Goal: Information Seeking & Learning: Learn about a topic

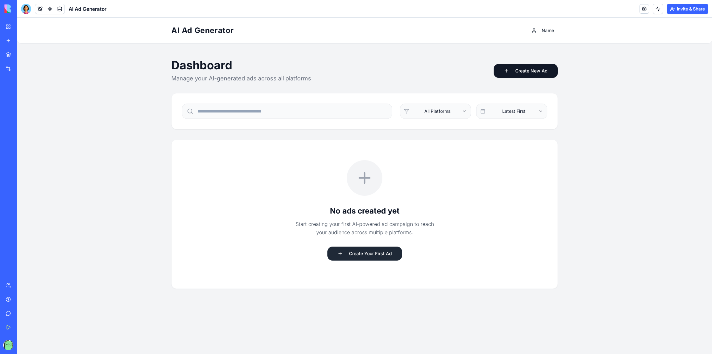
click at [364, 257] on button "Create Your First Ad" at bounding box center [364, 254] width 75 height 14
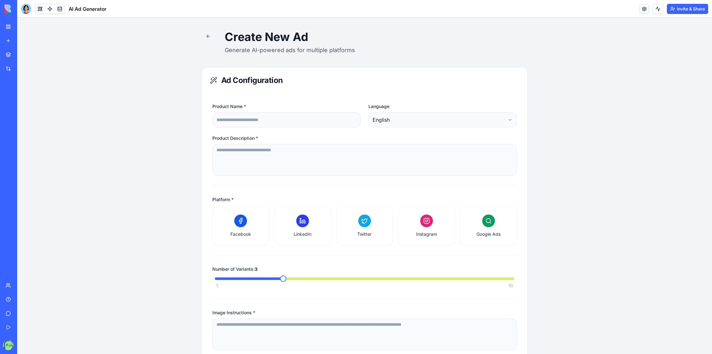
scroll to position [23, 0]
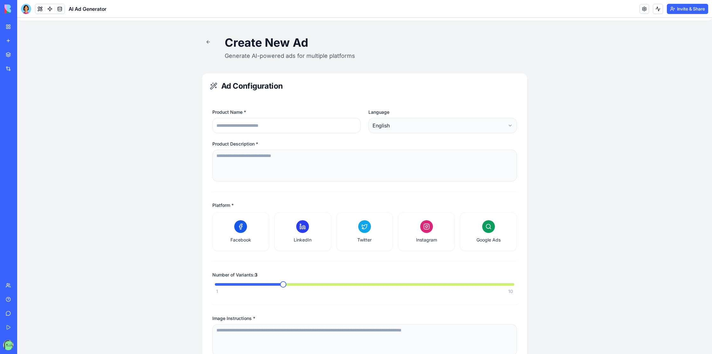
click at [246, 126] on input "Product Name *" at bounding box center [286, 125] width 148 height 15
type input "*****"
click at [366, 127] on div "Product Name * ***** Language English" at bounding box center [364, 121] width 304 height 24
click at [378, 127] on html "AI Ad Generator Name Create New Ad Generate AI-powered ads for multiple platfor…" at bounding box center [364, 220] width 695 height 450
drag, startPoint x: 393, startPoint y: 194, endPoint x: 387, endPoint y: 194, distance: 5.7
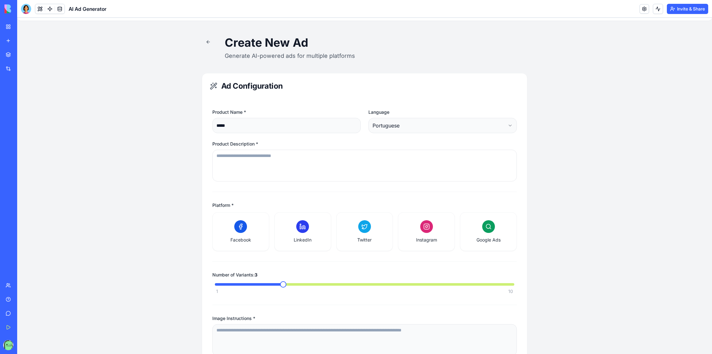
click at [245, 153] on textarea "Product Description *" at bounding box center [364, 166] width 304 height 32
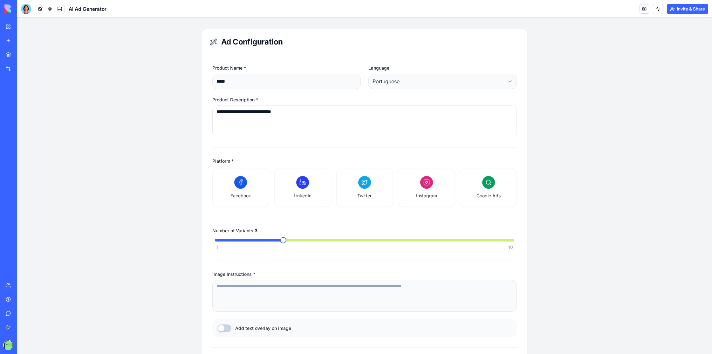
scroll to position [80, 0]
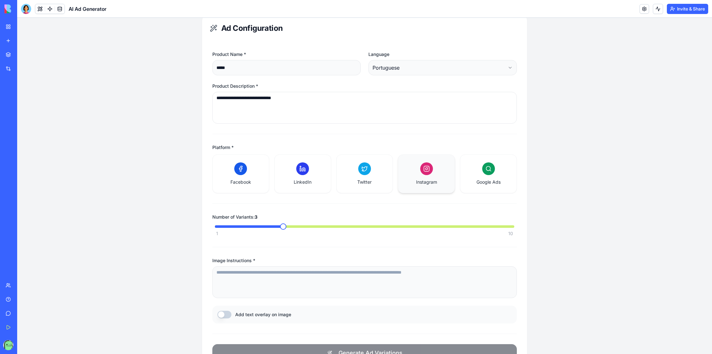
type textarea "**********"
drag, startPoint x: 433, startPoint y: 184, endPoint x: 396, endPoint y: 184, distance: 36.9
click at [433, 184] on span "Instagram" at bounding box center [426, 182] width 21 height 6
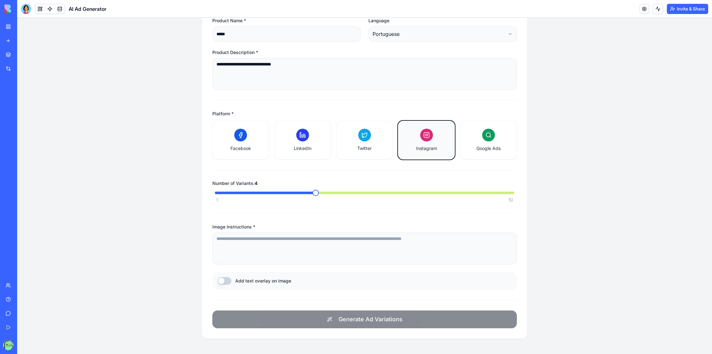
click at [312, 191] on span at bounding box center [315, 193] width 6 height 6
click at [238, 251] on textarea "Image Instructions *" at bounding box center [364, 249] width 304 height 32
drag, startPoint x: 222, startPoint y: 278, endPoint x: 227, endPoint y: 278, distance: 4.8
click at [222, 278] on button "Add text overlay on image" at bounding box center [224, 281] width 14 height 8
click at [255, 241] on textarea "Image Instructions *" at bounding box center [364, 249] width 304 height 32
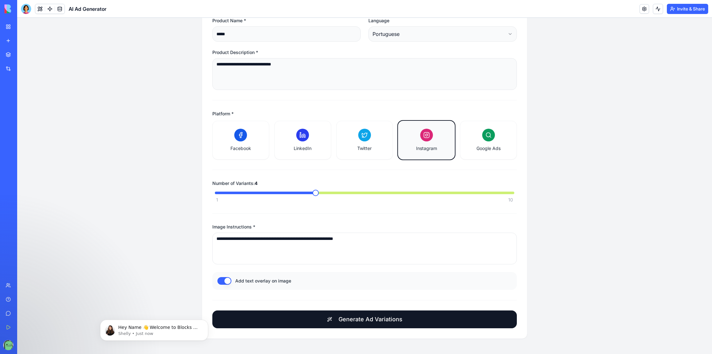
scroll to position [0, 0]
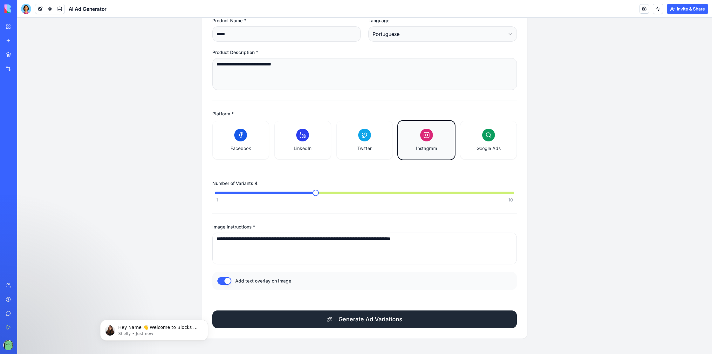
type textarea "**********"
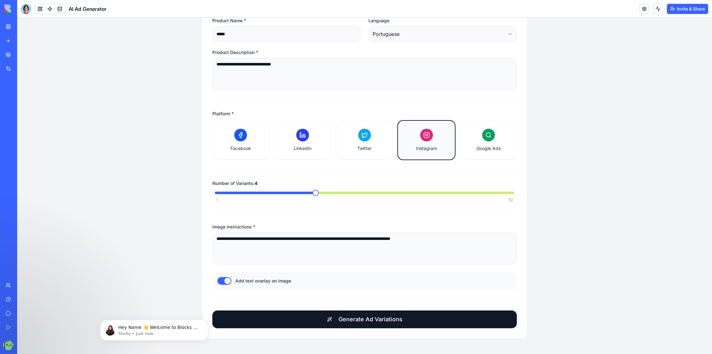
click at [373, 320] on span "Generate Ad Variations" at bounding box center [370, 319] width 64 height 9
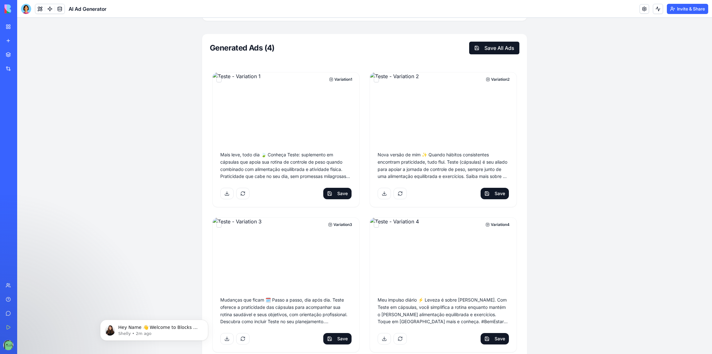
scroll to position [431, 0]
drag, startPoint x: 282, startPoint y: 98, endPoint x: 311, endPoint y: 96, distance: 29.6
click at [282, 98] on img at bounding box center [286, 108] width 147 height 71
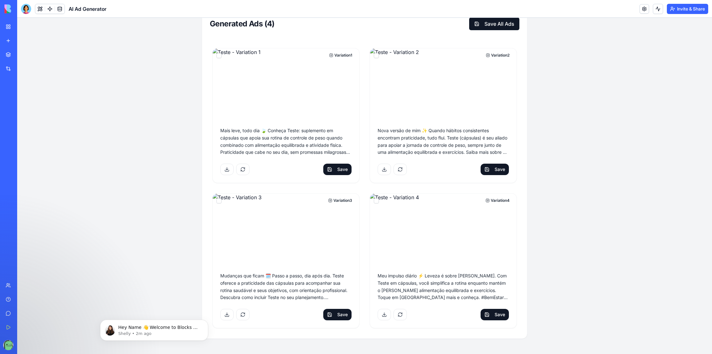
click at [441, 207] on img at bounding box center [443, 229] width 147 height 71
click at [294, 232] on img at bounding box center [286, 229] width 147 height 71
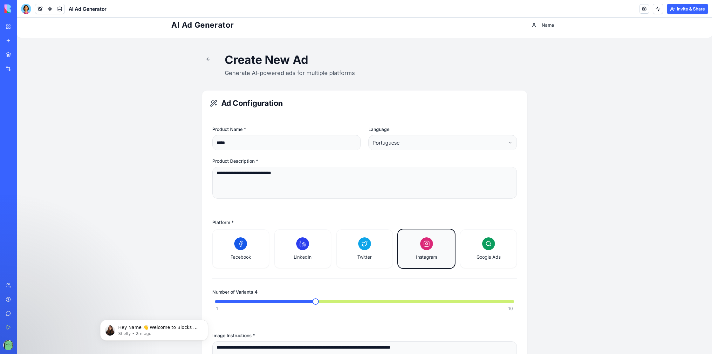
scroll to position [0, 0]
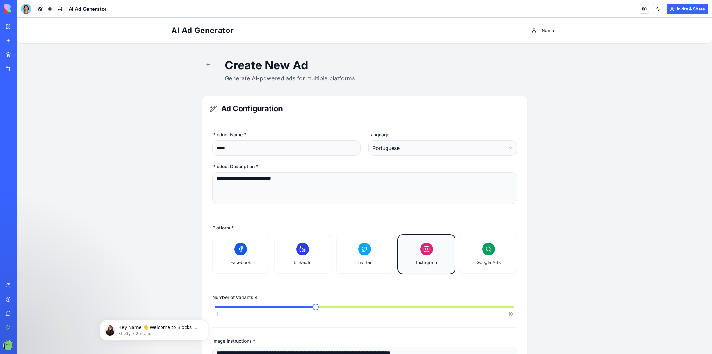
click at [11, 26] on link "My Workspace" at bounding box center [14, 26] width 25 height 13
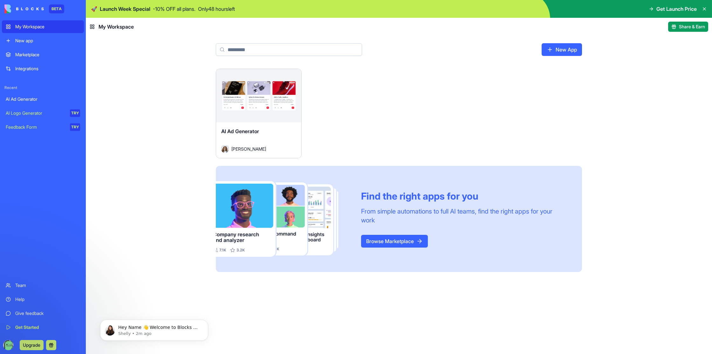
click at [405, 242] on link "Browse Marketplace" at bounding box center [394, 241] width 67 height 13
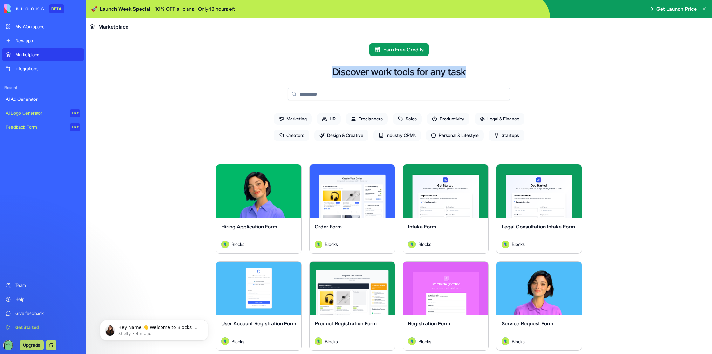
drag, startPoint x: 359, startPoint y: 70, endPoint x: 507, endPoint y: 71, distance: 147.2
click at [502, 57] on div at bounding box center [502, 57] width 0 height 0
drag, startPoint x: 525, startPoint y: 75, endPoint x: 483, endPoint y: 72, distance: 42.4
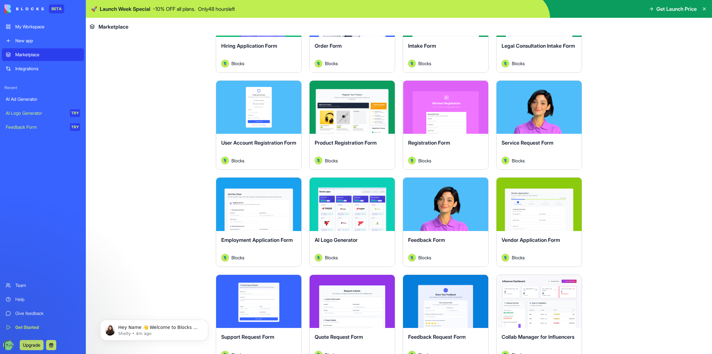
scroll to position [186, 0]
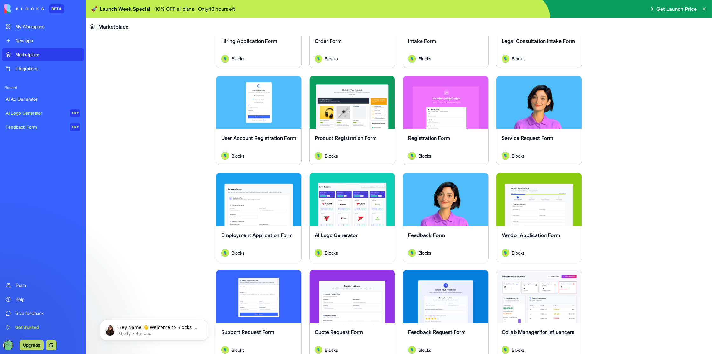
click at [543, 121] on div "Explore" at bounding box center [538, 102] width 85 height 53
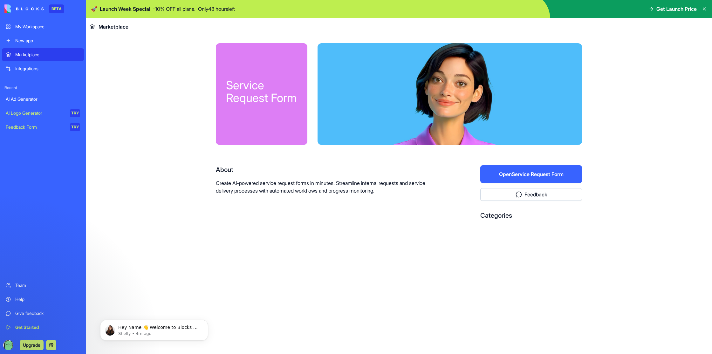
click at [544, 176] on button "Open Service Request Form" at bounding box center [531, 174] width 102 height 18
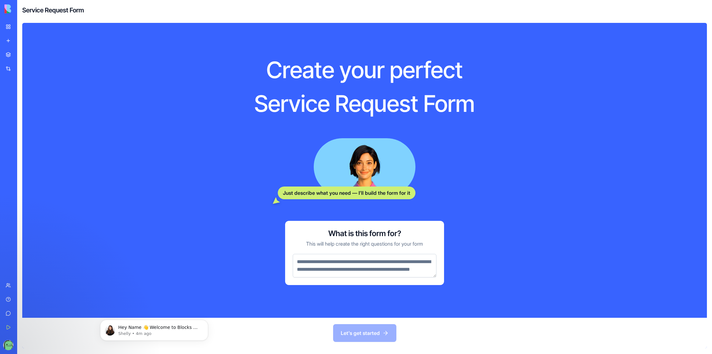
click at [346, 268] on textarea at bounding box center [365, 266] width 144 height 24
click at [21, 57] on div "Marketplace" at bounding box center [19, 54] width 8 height 6
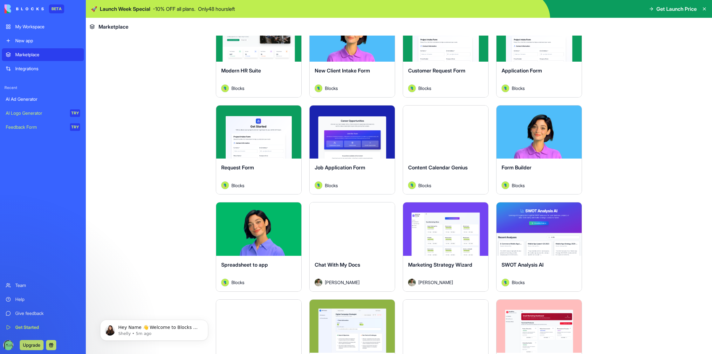
scroll to position [739, 0]
click at [167, 224] on main "Earn Free Credits Discover work tools for any task Marketing HR Freelancers Sal…" at bounding box center [399, 195] width 626 height 318
click at [207, 321] on icon "Dismiss notification" at bounding box center [206, 321] width 3 height 3
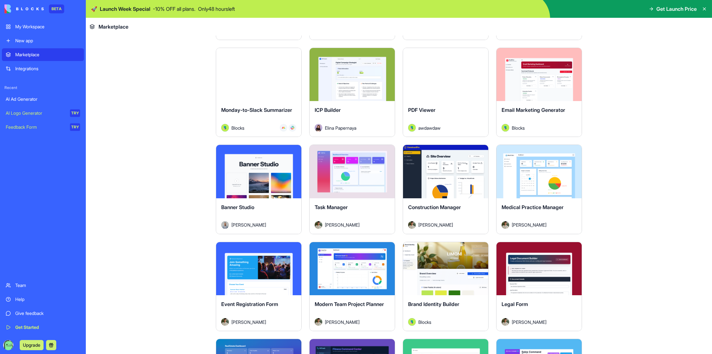
scroll to position [992, 0]
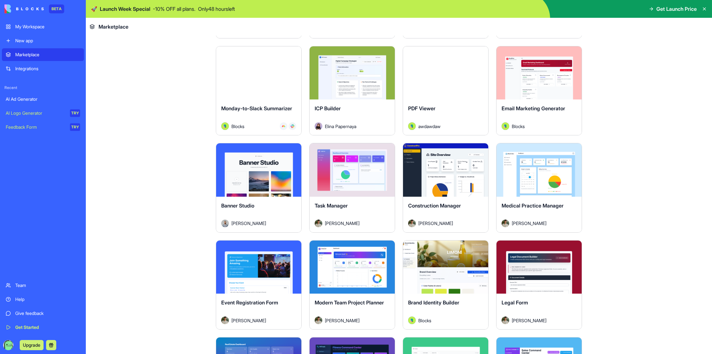
click at [641, 161] on main "Earn Free Credits Discover work tools for any task Marketing HR Freelancers Sal…" at bounding box center [399, 195] width 626 height 318
click at [168, 207] on main "Earn Free Credits Discover work tools for any task Marketing HR Freelancers Sal…" at bounding box center [399, 195] width 626 height 318
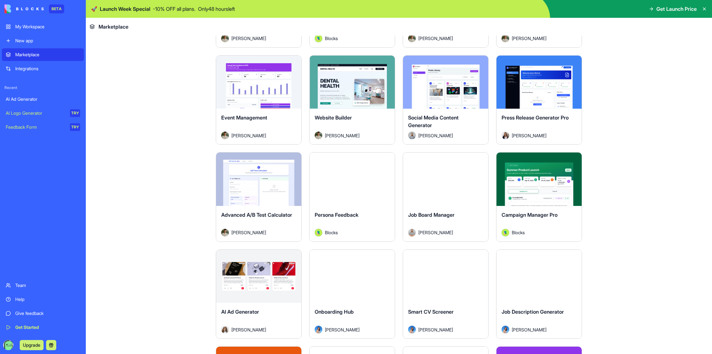
scroll to position [1372, 0]
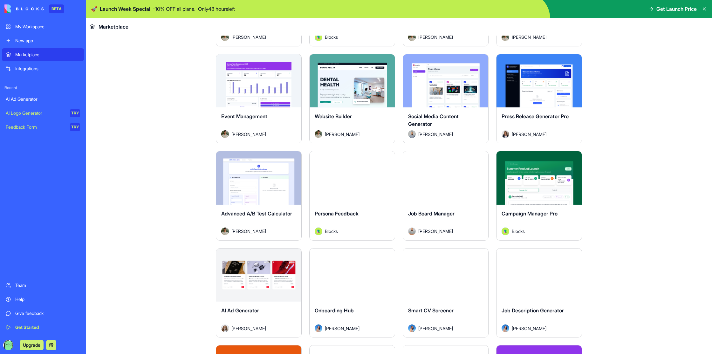
click at [357, 199] on div "Explore" at bounding box center [352, 177] width 85 height 53
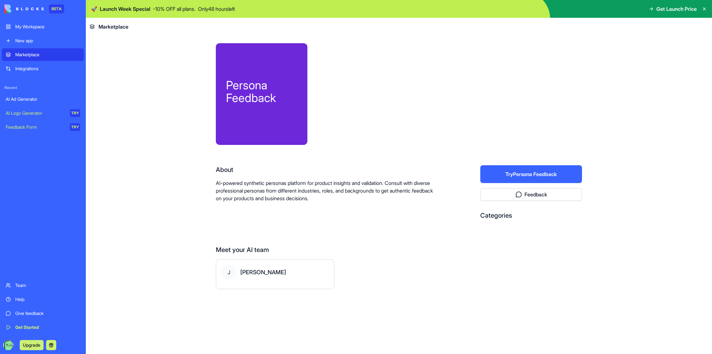
click at [529, 175] on button "Try Persona Feedback" at bounding box center [531, 174] width 102 height 18
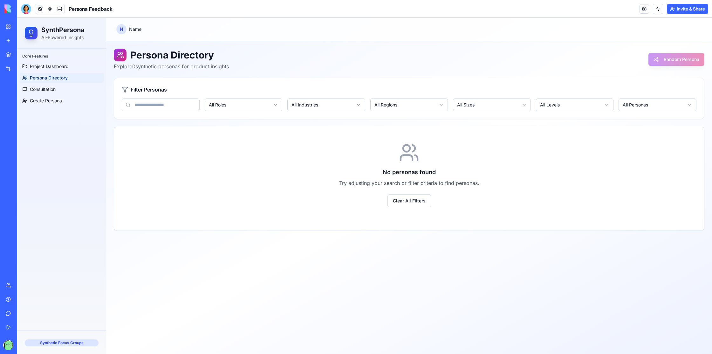
drag, startPoint x: 132, startPoint y: 55, endPoint x: 231, endPoint y: 60, distance: 99.6
click at [229, 60] on h1 "Persona Directory" at bounding box center [171, 55] width 115 height 13
drag, startPoint x: 239, startPoint y: 68, endPoint x: 119, endPoint y: 66, distance: 120.1
click at [120, 66] on div "Persona Directory Explore 0 synthetic personas for product insights Random Pers…" at bounding box center [409, 60] width 591 height 22
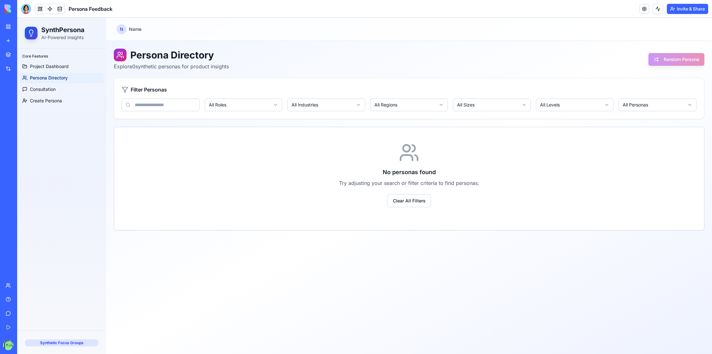
click at [115, 66] on p "Explore 0 synthetic personas for product insights" at bounding box center [171, 67] width 115 height 8
drag, startPoint x: 131, startPoint y: 55, endPoint x: 241, endPoint y: 58, distance: 110.0
click at [241, 58] on div "Persona Directory Explore 0 synthetic personas for product insights Random Pers…" at bounding box center [409, 60] width 591 height 22
drag, startPoint x: 232, startPoint y: 67, endPoint x: 125, endPoint y: 53, distance: 108.0
click at [125, 53] on div "Persona Directory Explore 0 synthetic personas for product insights Random Pers…" at bounding box center [409, 60] width 591 height 22
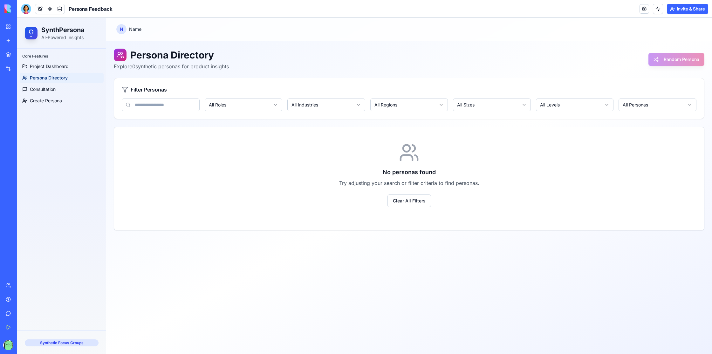
click at [161, 56] on h1 "Persona Directory" at bounding box center [171, 55] width 115 height 13
click at [205, 55] on h1 "Persona Directory" at bounding box center [171, 55] width 115 height 13
drag, startPoint x: 235, startPoint y: 66, endPoint x: 136, endPoint y: 52, distance: 99.8
click at [136, 52] on div "Persona Directory Explore 0 synthetic personas for product insights Random Pers…" at bounding box center [409, 60] width 591 height 22
drag, startPoint x: 129, startPoint y: 56, endPoint x: 305, endPoint y: 62, distance: 176.5
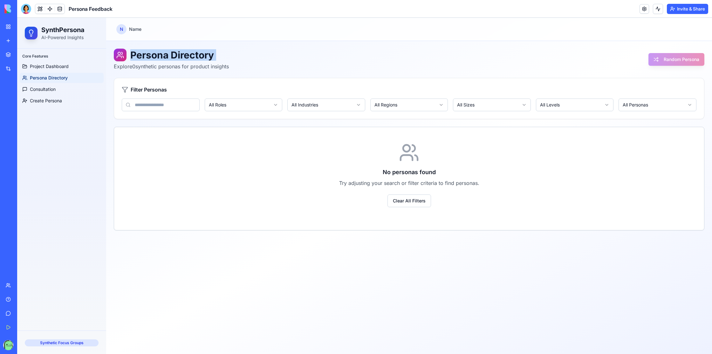
click at [305, 62] on div "Persona Directory Explore 0 synthetic personas for product insights Random Pers…" at bounding box center [409, 60] width 591 height 22
click at [301, 61] on div at bounding box center [301, 61] width 0 height 0
click at [229, 58] on h1 "Persona Directory" at bounding box center [171, 55] width 115 height 13
drag, startPoint x: 231, startPoint y: 67, endPoint x: 133, endPoint y: 53, distance: 99.0
click at [132, 53] on div "Persona Directory Explore 0 synthetic personas for product insights Random Pers…" at bounding box center [409, 60] width 591 height 22
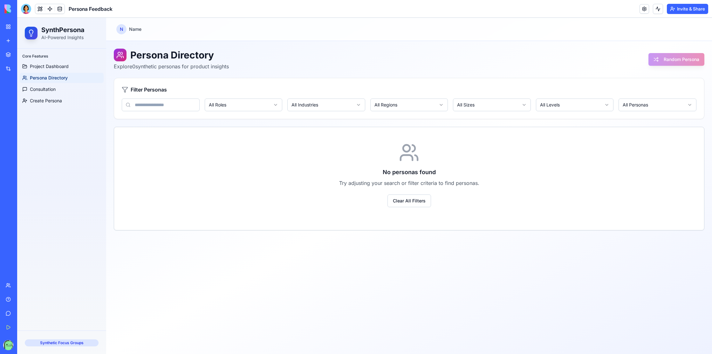
click at [133, 53] on h1 "Persona Directory" at bounding box center [171, 55] width 115 height 13
drag, startPoint x: 139, startPoint y: 52, endPoint x: 239, endPoint y: 61, distance: 100.2
click at [239, 61] on div "Persona Directory Explore 0 synthetic personas for product insights Random Pers…" at bounding box center [409, 60] width 591 height 22
drag, startPoint x: 239, startPoint y: 61, endPoint x: 287, endPoint y: 59, distance: 48.0
click at [235, 61] on div at bounding box center [235, 61] width 0 height 0
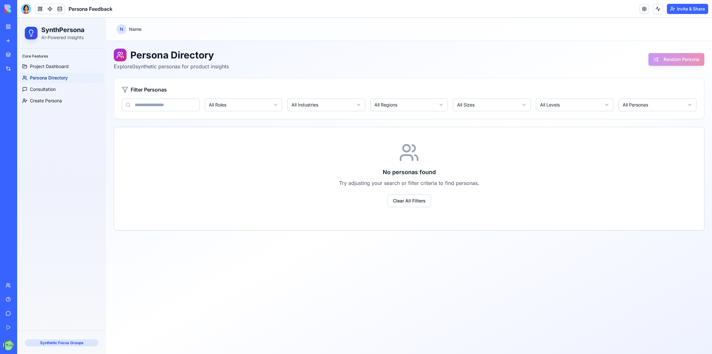
drag, startPoint x: 426, startPoint y: 151, endPoint x: 343, endPoint y: 145, distance: 83.2
click at [426, 151] on div "No personas found Try adjusting your search or filter criteria to find personas…" at bounding box center [409, 178] width 590 height 72
click at [162, 109] on input at bounding box center [161, 105] width 78 height 13
click at [242, 106] on html "SynthPersona AI-Powered Insights Core Features Project Dashboard Persona Direct…" at bounding box center [364, 186] width 695 height 336
drag, startPoint x: 261, startPoint y: 106, endPoint x: 310, endPoint y: 106, distance: 48.9
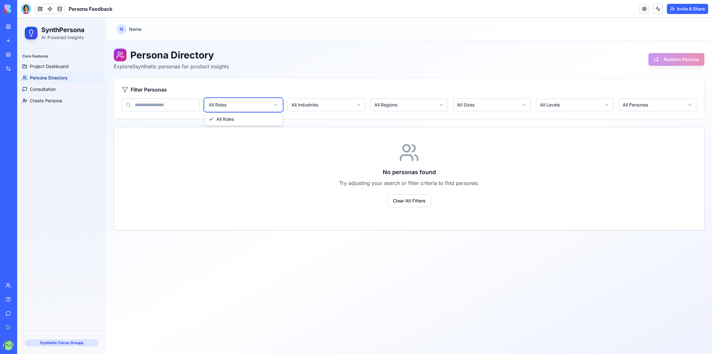
click at [263, 106] on html "SynthPersona AI-Powered Insights Core Features Project Dashboard Persona Direct…" at bounding box center [364, 186] width 695 height 336
click at [338, 105] on html "SynthPersona AI-Powered Insights Core Features Project Dashboard Persona Direct…" at bounding box center [364, 186] width 695 height 336
drag, startPoint x: 342, startPoint y: 106, endPoint x: 356, endPoint y: 107, distance: 14.4
click at [345, 106] on html "SynthPersona AI-Powered Insights Core Features Project Dashboard Persona Direct…" at bounding box center [364, 186] width 695 height 336
click at [407, 107] on html "SynthPersona AI-Powered Insights Core Features Project Dashboard Persona Direct…" at bounding box center [364, 186] width 695 height 336
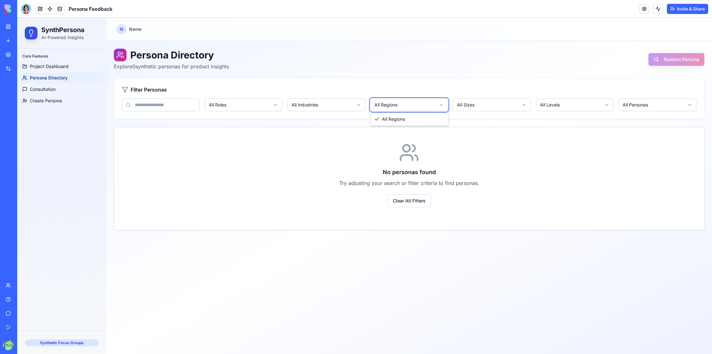
click at [457, 103] on html "SynthPersona AI-Powered Insights Core Features Project Dashboard Persona Direct…" at bounding box center [364, 186] width 695 height 336
click at [519, 103] on html "SynthPersona AI-Powered Insights Core Features Project Dashboard Persona Direct…" at bounding box center [364, 186] width 695 height 336
click at [592, 102] on html "SynthPersona AI-Powered Insights Core Features Project Dashboard Persona Direct…" at bounding box center [364, 186] width 695 height 336
click at [646, 99] on html "SynthPersona AI-Powered Insights Core Features Project Dashboard Persona Direct…" at bounding box center [364, 186] width 695 height 336
drag, startPoint x: 566, startPoint y: 99, endPoint x: 564, endPoint y: 102, distance: 4.3
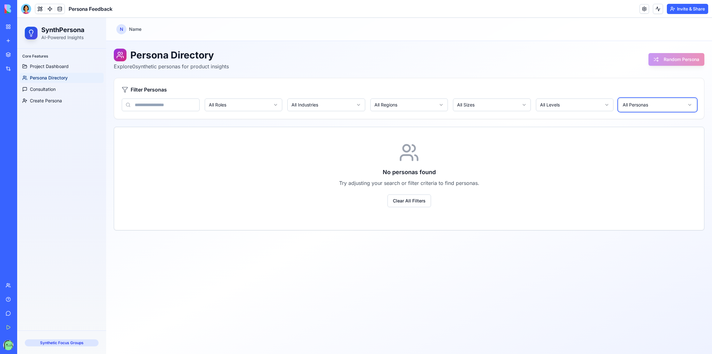
click at [566, 99] on html "SynthPersona AI-Powered Insights Core Features Project Dashboard Persona Direct…" at bounding box center [364, 186] width 695 height 336
click at [564, 103] on html "SynthPersona AI-Powered Insights Core Features Project Dashboard Persona Direct…" at bounding box center [364, 186] width 695 height 336
drag, startPoint x: 561, startPoint y: 106, endPoint x: 610, endPoint y: 88, distance: 51.9
click at [561, 106] on html "SynthPersona AI-Powered Insights Core Features Project Dashboard Persona Direct…" at bounding box center [364, 186] width 695 height 336
drag, startPoint x: 689, startPoint y: 37, endPoint x: 520, endPoint y: 32, distance: 169.1
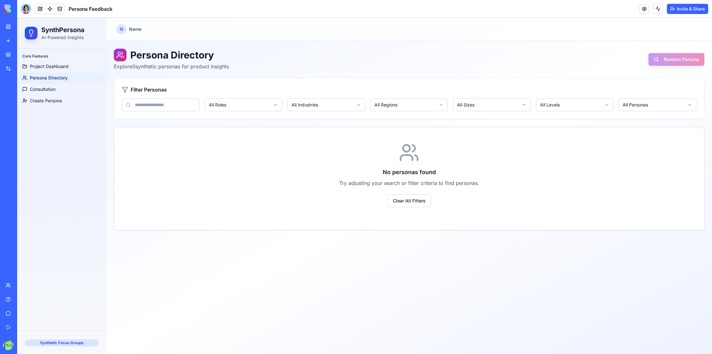
click at [686, 37] on header "N Name" at bounding box center [409, 29] width 606 height 23
click at [69, 65] on link "Project Dashboard" at bounding box center [62, 66] width 84 height 10
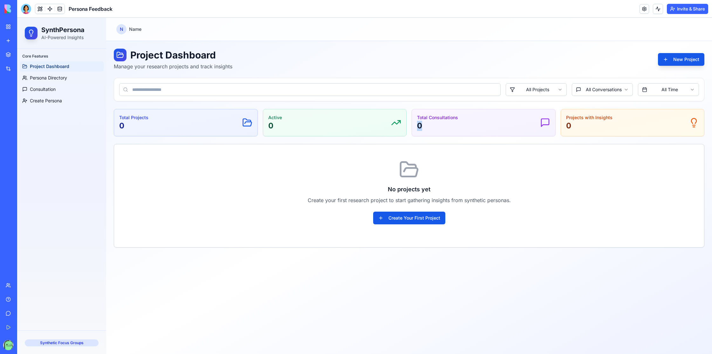
drag, startPoint x: 417, startPoint y: 125, endPoint x: 511, endPoint y: 125, distance: 94.4
click at [511, 125] on div "Total Consultations 0" at bounding box center [483, 122] width 133 height 17
click at [20, 27] on div "My Workspace" at bounding box center [19, 27] width 8 height 6
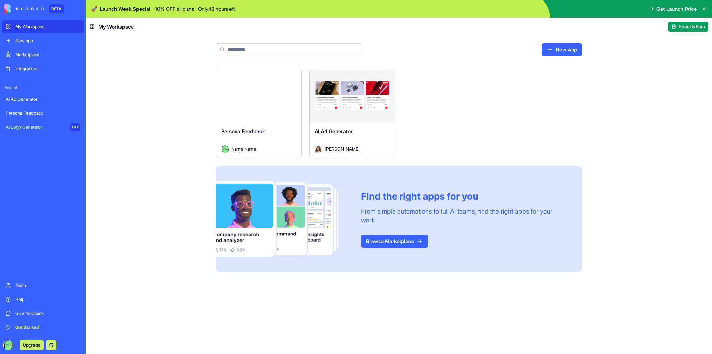
click at [20, 27] on div "My Workspace" at bounding box center [47, 27] width 65 height 6
click at [33, 25] on div "My Workspace" at bounding box center [47, 27] width 65 height 6
click at [32, 8] on img at bounding box center [23, 8] width 39 height 9
click at [36, 54] on div "Marketplace" at bounding box center [47, 54] width 65 height 6
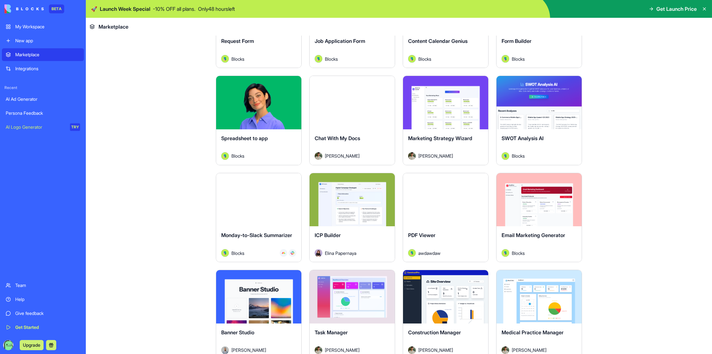
scroll to position [924, 0]
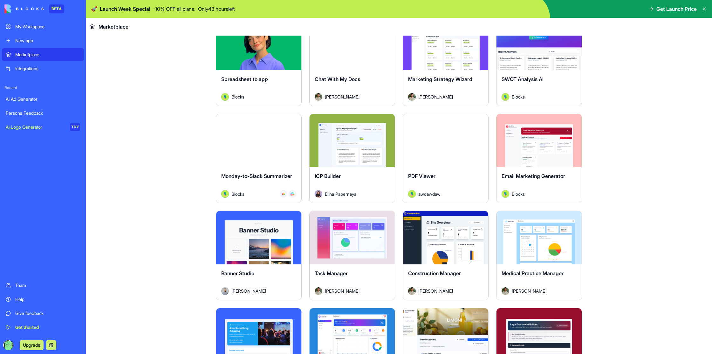
click at [622, 161] on main "Earn Free Credits Discover work tools for any task Marketing HR Freelancers Sal…" at bounding box center [399, 195] width 626 height 318
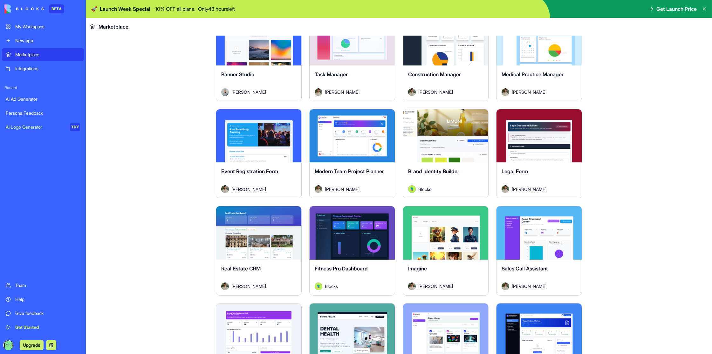
scroll to position [1182, 0]
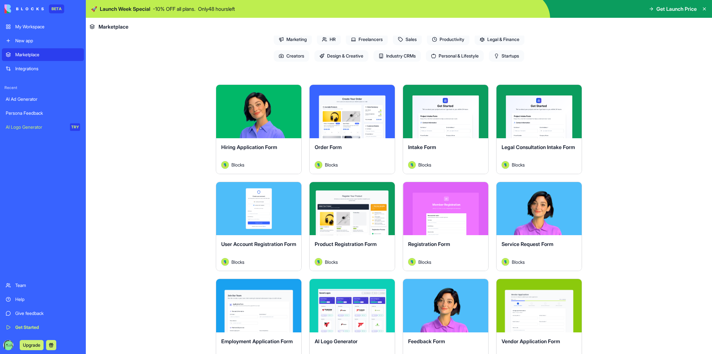
scroll to position [0, 0]
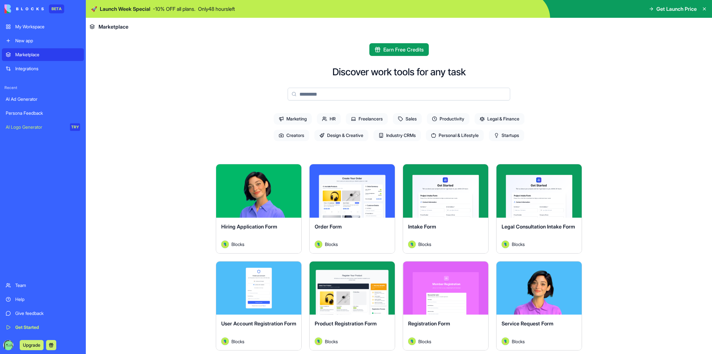
drag, startPoint x: 312, startPoint y: 102, endPoint x: 345, endPoint y: 89, distance: 35.5
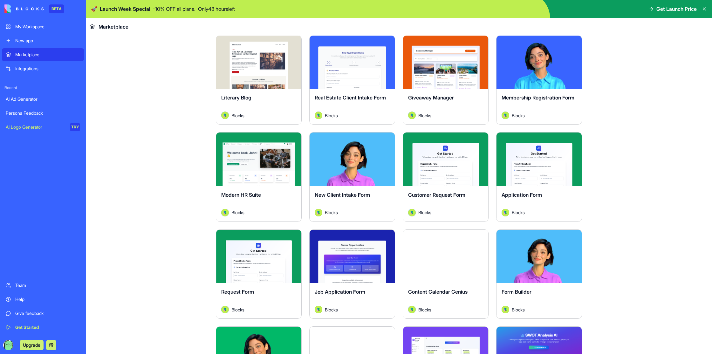
scroll to position [689, 0]
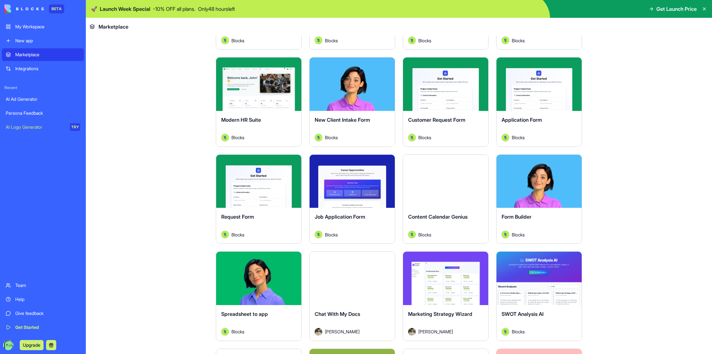
click at [358, 183] on button "Explore" at bounding box center [352, 181] width 48 height 13
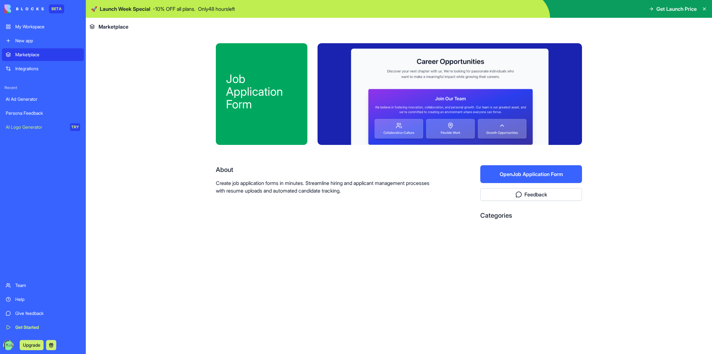
click at [249, 244] on div "Job Application Form About Create job application forms in minutes. Streamline …" at bounding box center [399, 154] width 366 height 222
drag, startPoint x: 199, startPoint y: 98, endPoint x: 259, endPoint y: 70, distance: 66.6
click at [199, 98] on div "Job Application Form About Create job application forms in minutes. Streamline …" at bounding box center [398, 155] width 407 height 238
click at [705, 10] on icon at bounding box center [704, 9] width 3 height 3
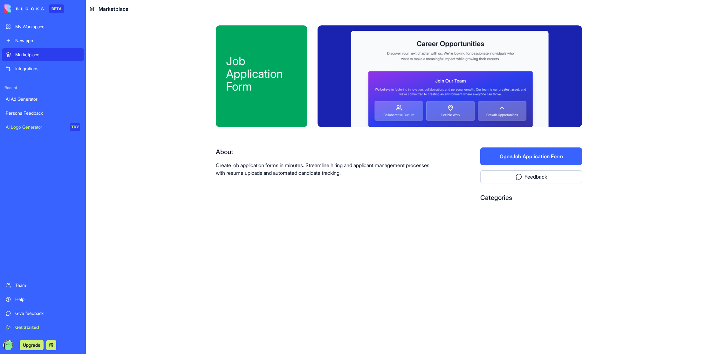
click at [16, 72] on link "Integrations" at bounding box center [43, 68] width 82 height 13
